Goal: Task Accomplishment & Management: Manage account settings

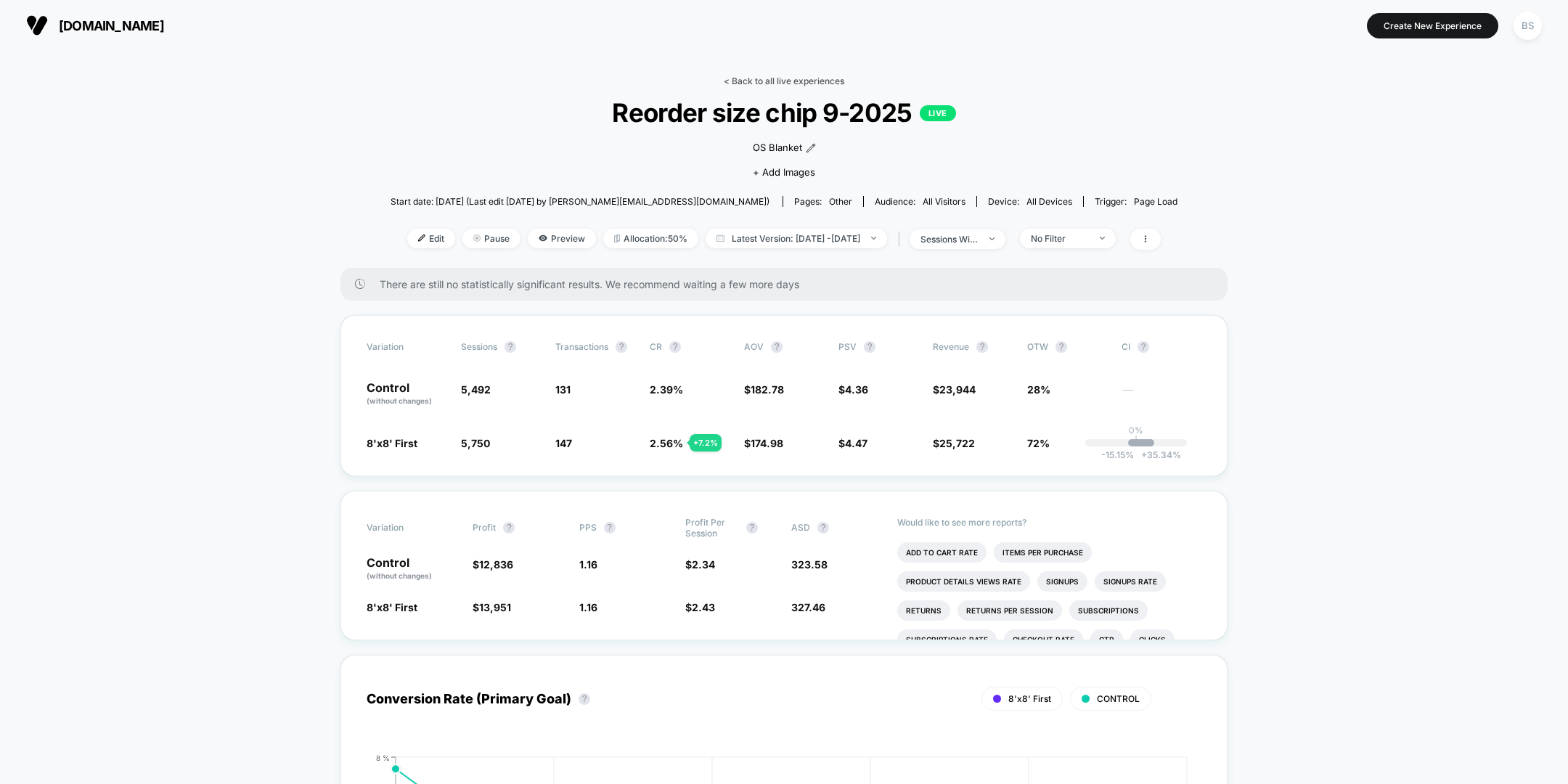
click at [755, 75] on link "< Back to all live experiences" at bounding box center [784, 80] width 121 height 11
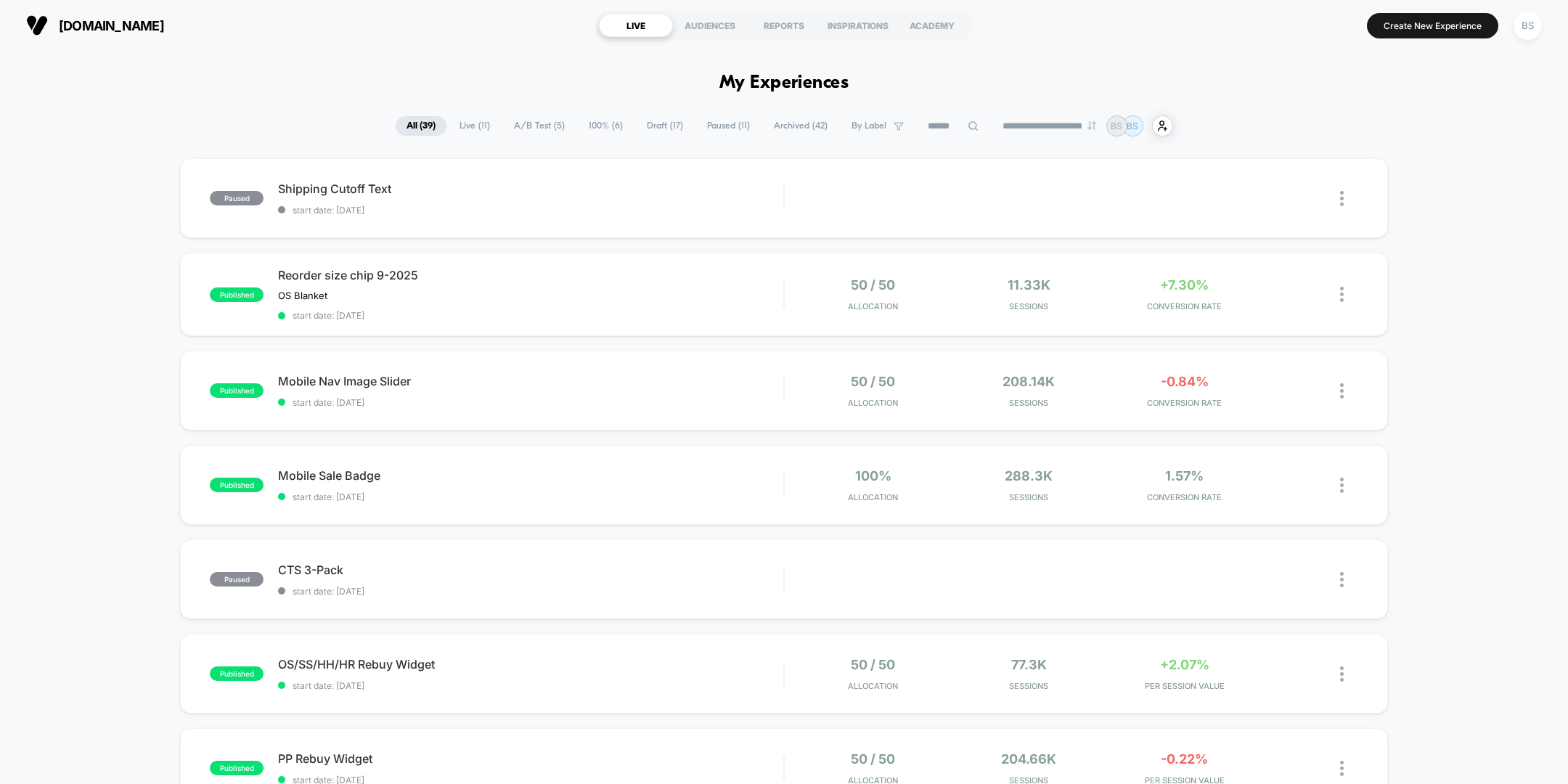
click at [713, 126] on span "Paused ( 11 )" at bounding box center [728, 126] width 64 height 19
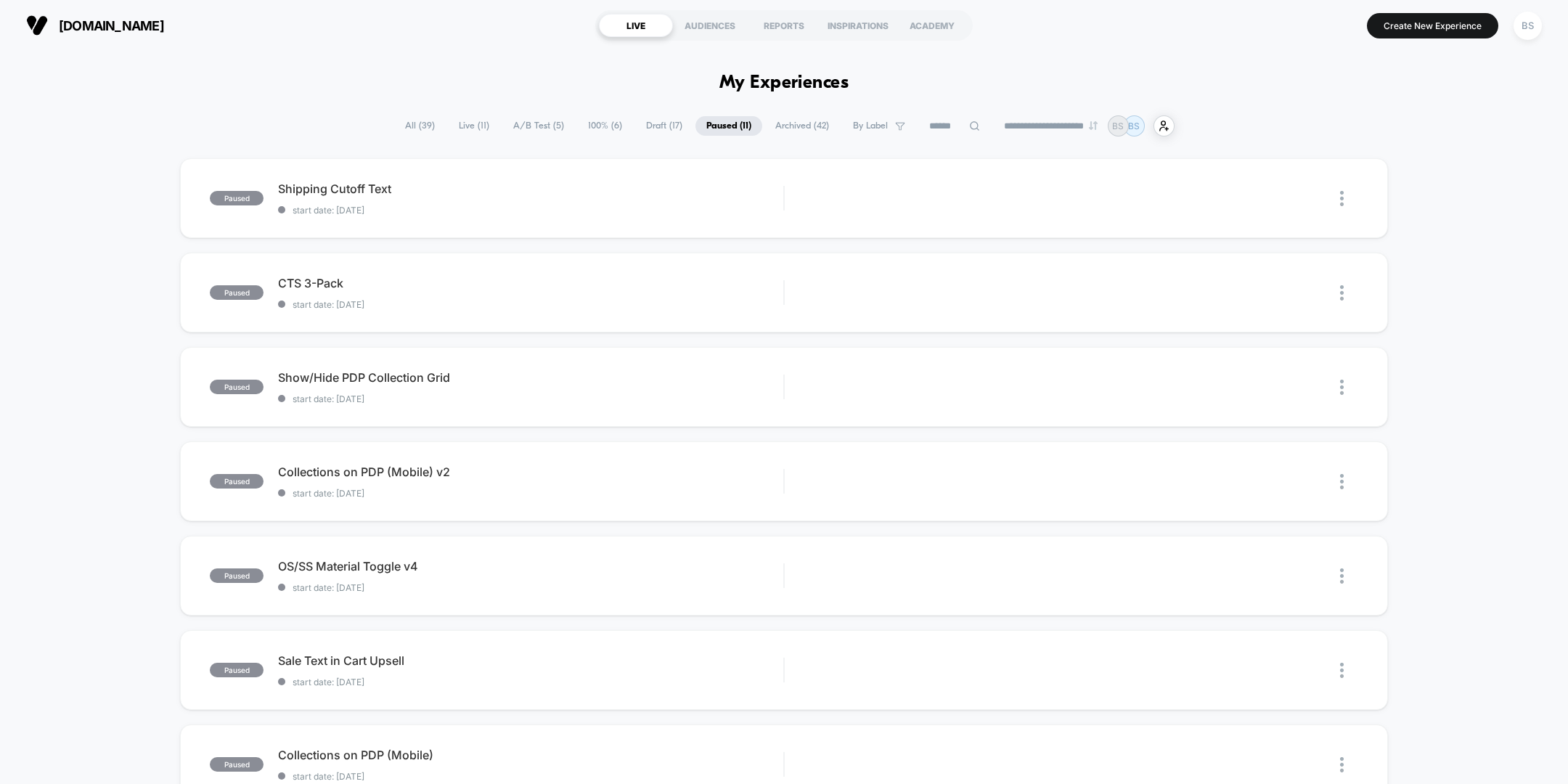
click at [590, 126] on span "100% ( 6 )" at bounding box center [605, 126] width 56 height 19
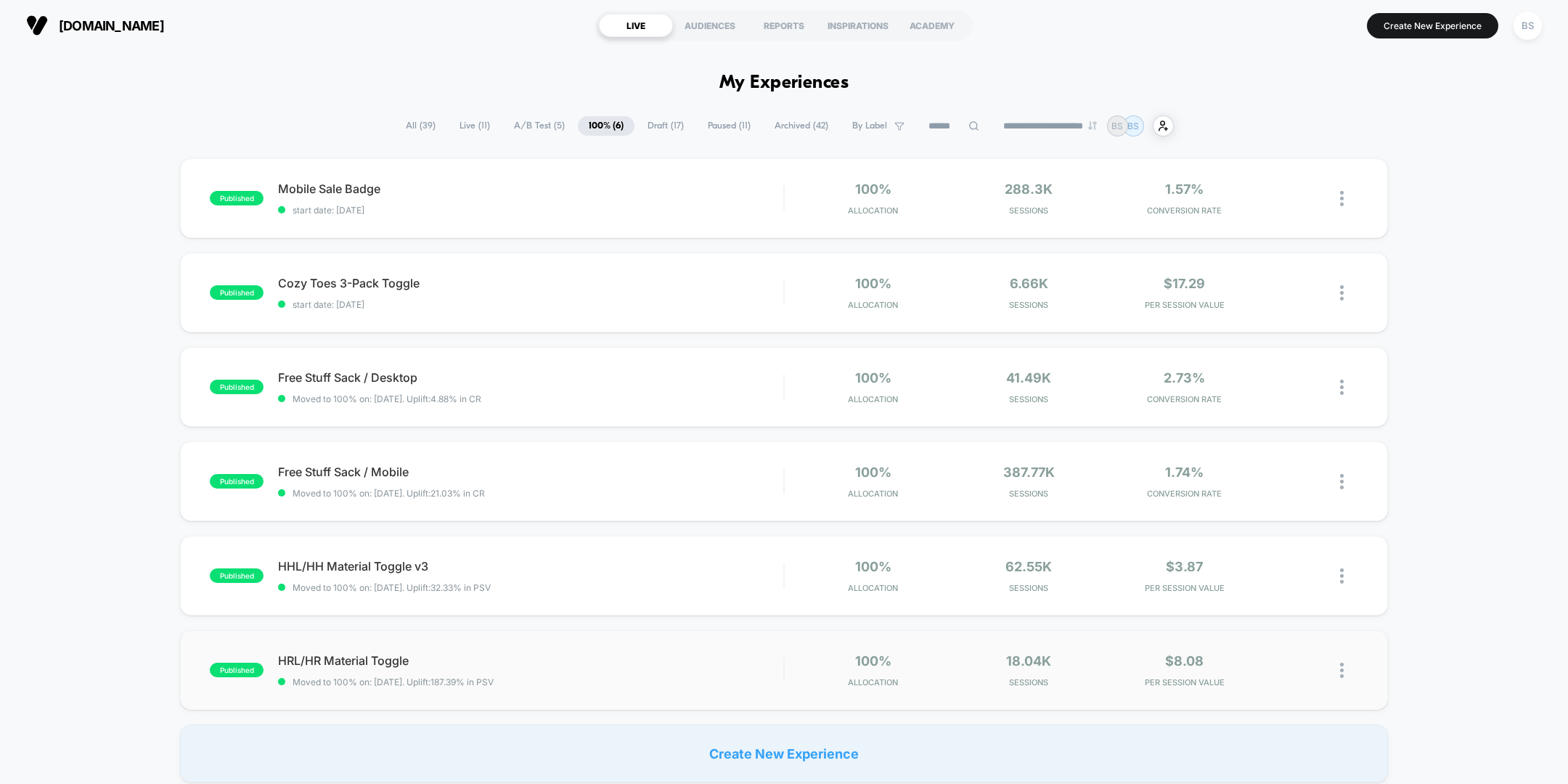
click at [1342, 668] on img at bounding box center [1342, 670] width 3 height 15
click at [1251, 654] on div "Pause" at bounding box center [1267, 652] width 131 height 33
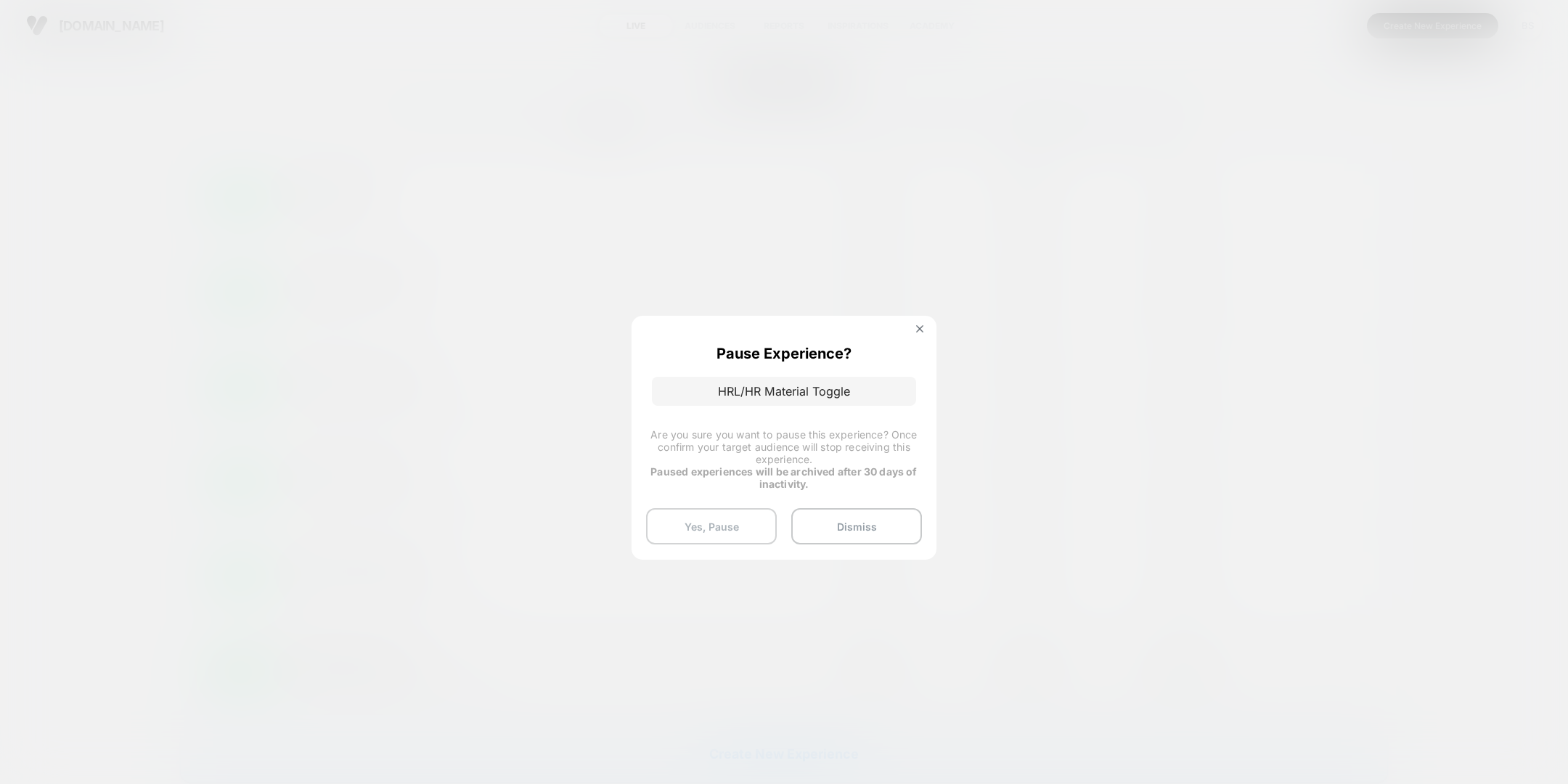
click at [734, 531] on button "Yes, Pause" at bounding box center [711, 526] width 131 height 36
